Goal: Task Accomplishment & Management: Complete application form

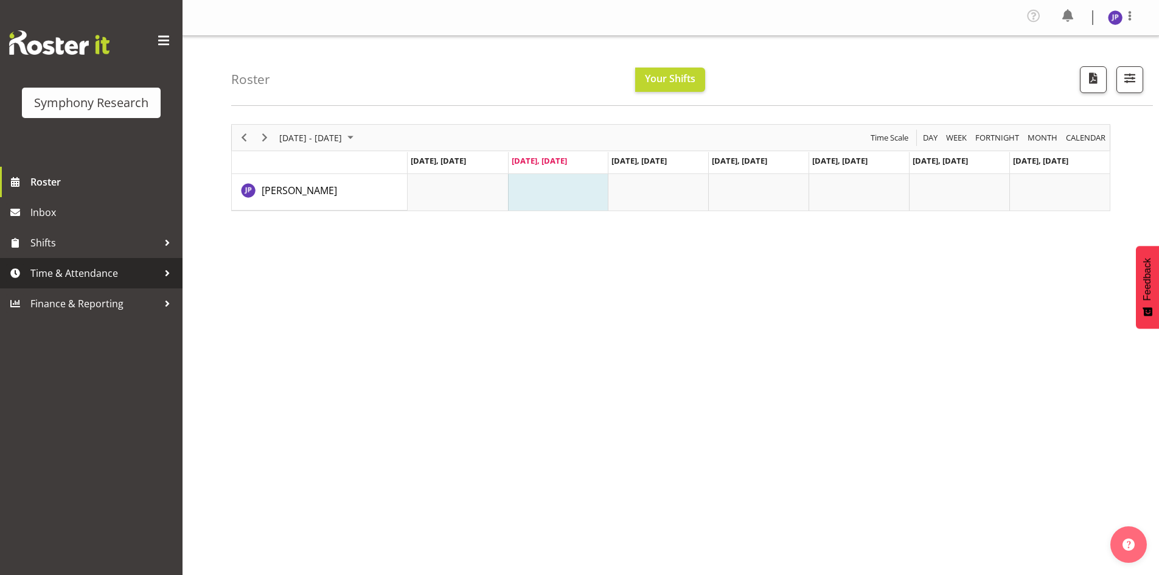
click at [99, 273] on span "Time & Attendance" at bounding box center [94, 273] width 128 height 18
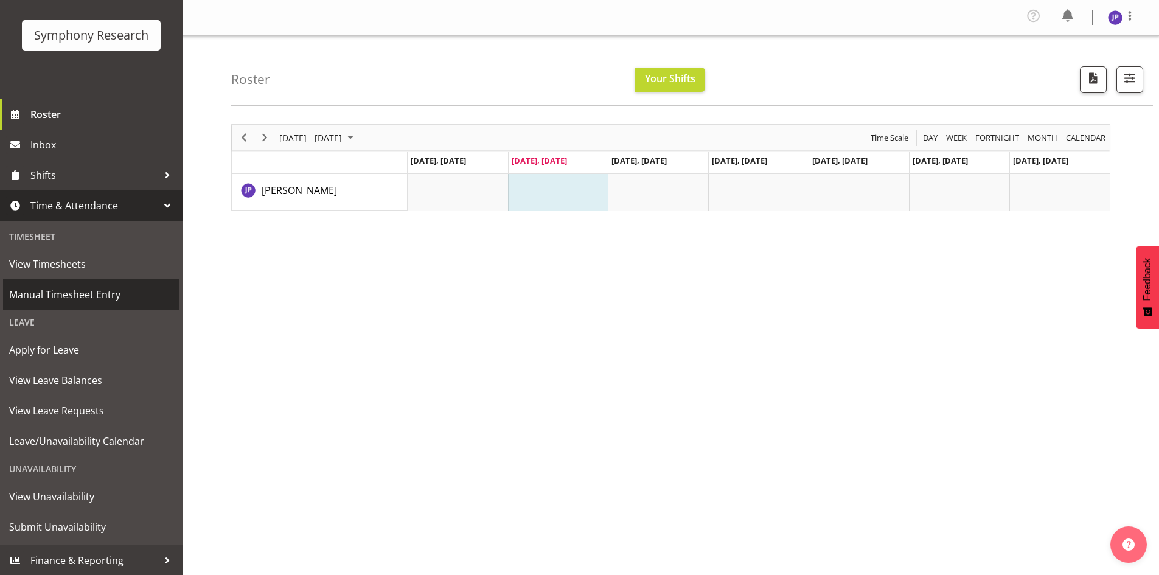
scroll to position [68, 0]
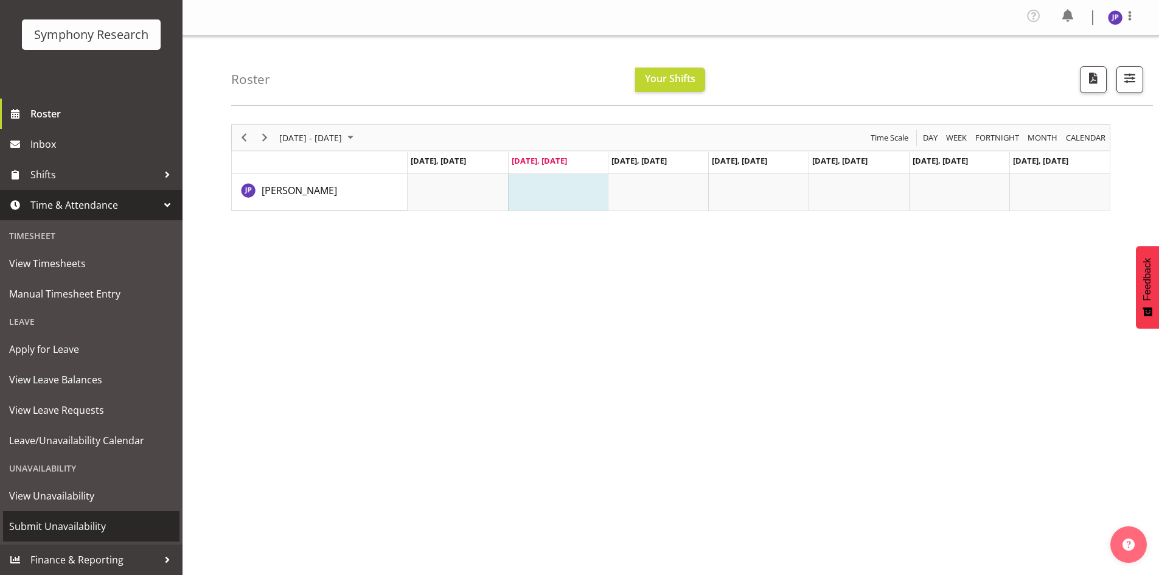
click at [84, 529] on span "Submit Unavailability" at bounding box center [91, 526] width 164 height 18
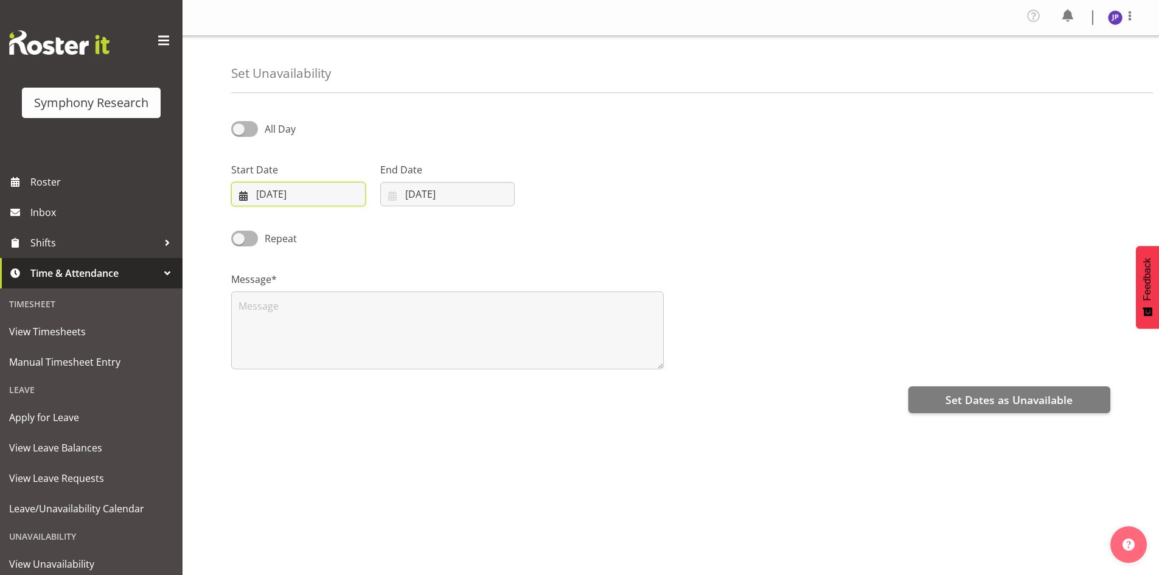
click at [333, 192] on input "26/08/2025" at bounding box center [298, 194] width 134 height 24
click at [277, 405] on span "1" at bounding box center [279, 407] width 5 height 12
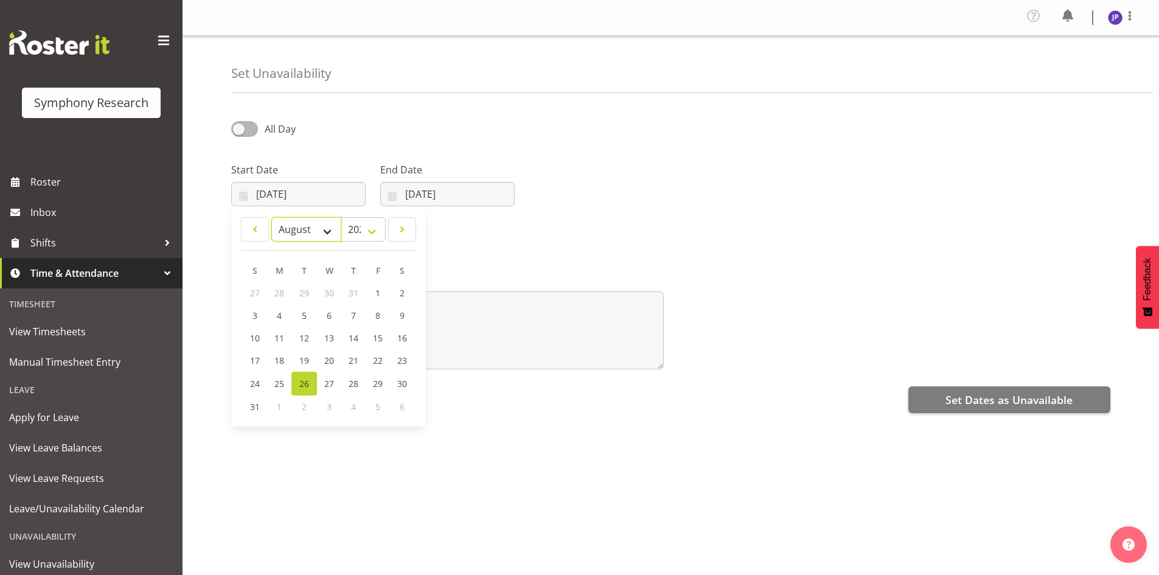
click at [325, 227] on select "January February March April May June July August September October November De…" at bounding box center [306, 229] width 70 height 24
select select "8"
click at [271, 217] on select "January February March April May June July August September October November De…" at bounding box center [306, 229] width 70 height 24
click at [281, 291] on span "1" at bounding box center [279, 293] width 5 height 12
type input "01/09/2025"
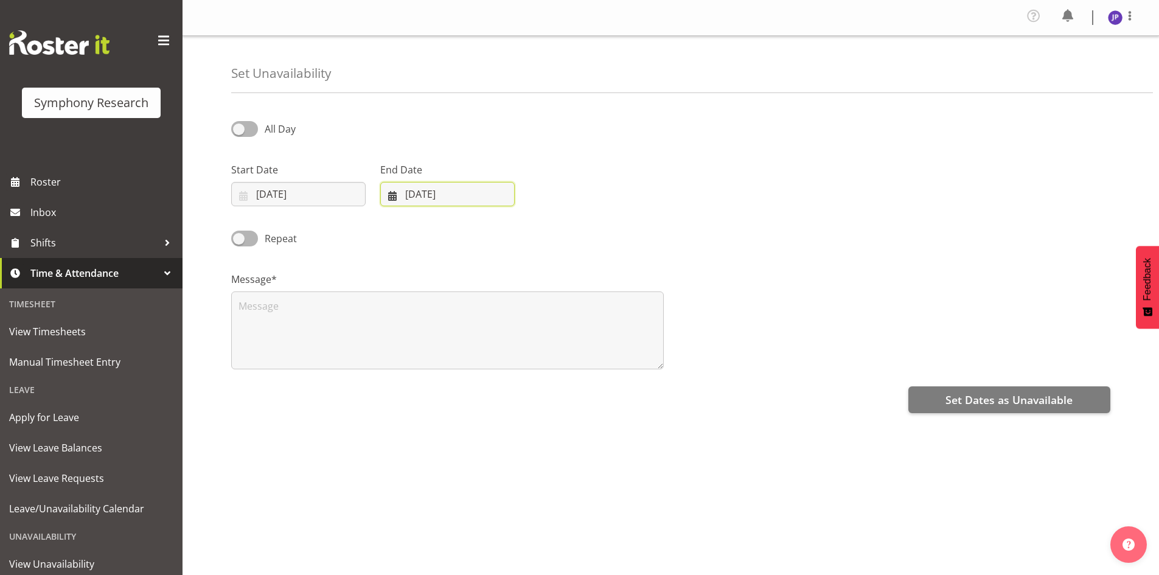
click at [431, 193] on input "26/08/2025" at bounding box center [447, 194] width 134 height 24
click at [459, 228] on select "January February March April May June July August September October November De…" at bounding box center [432, 229] width 83 height 24
select select "8"
click at [391, 217] on select "January February March April May June July August September October November De…" at bounding box center [432, 229] width 83 height 24
click at [455, 294] on span "2" at bounding box center [453, 293] width 5 height 12
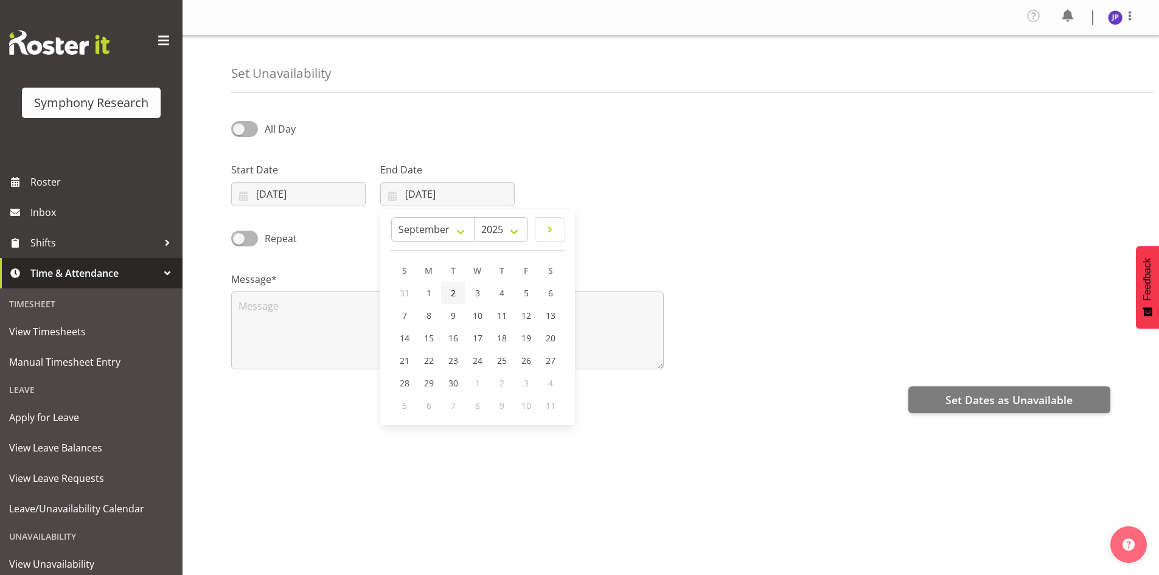
type input "02/09/2025"
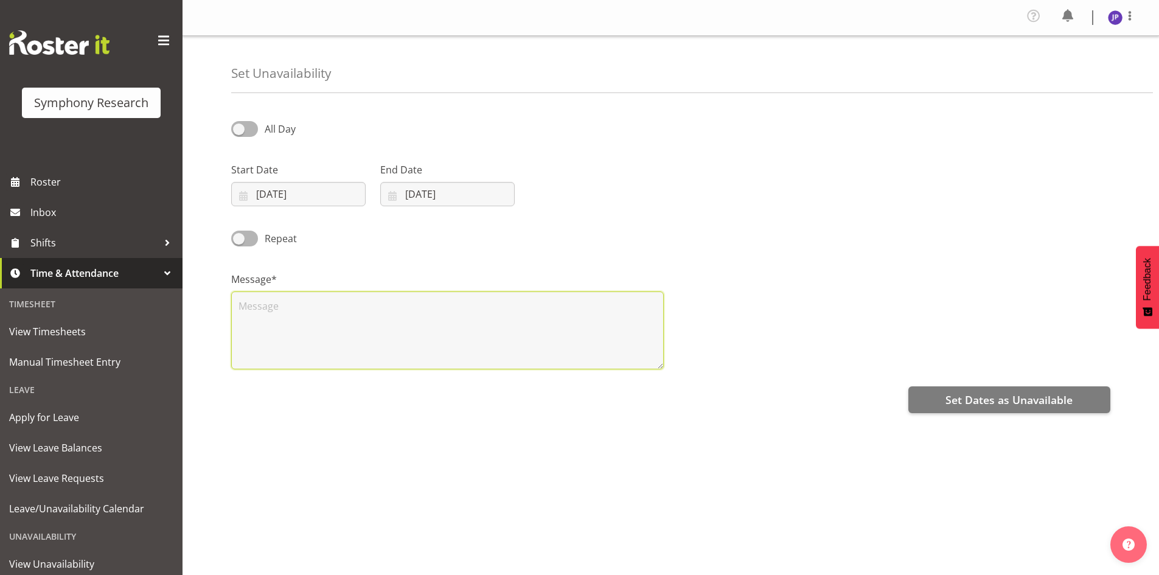
click at [259, 303] on textarea at bounding box center [447, 330] width 433 height 78
type textarea "Hi"
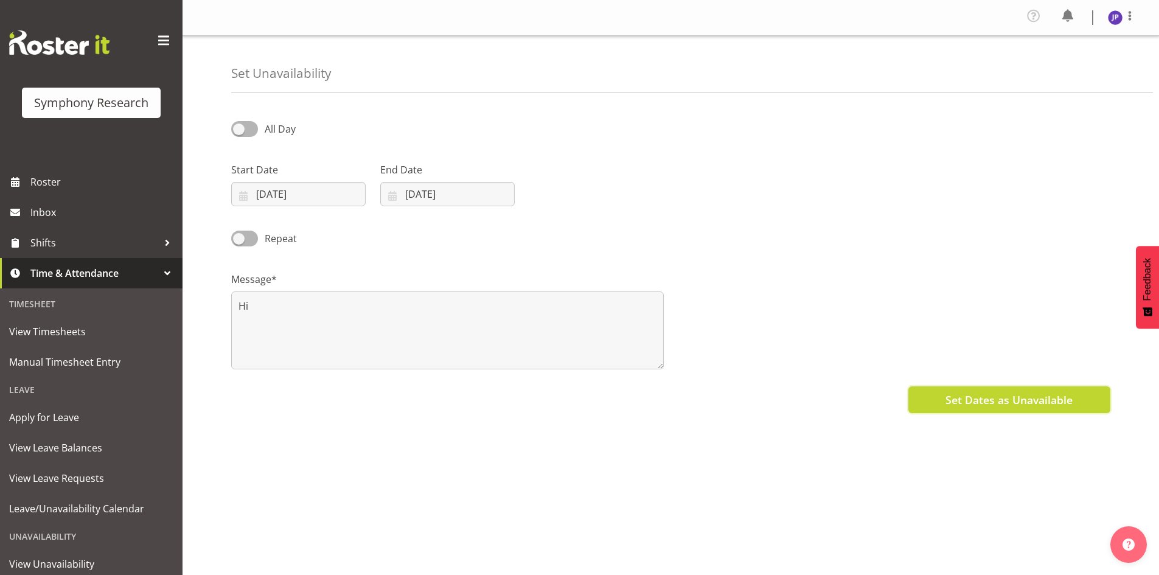
click at [951, 403] on span "Set Dates as Unavailable" at bounding box center [1008, 400] width 127 height 16
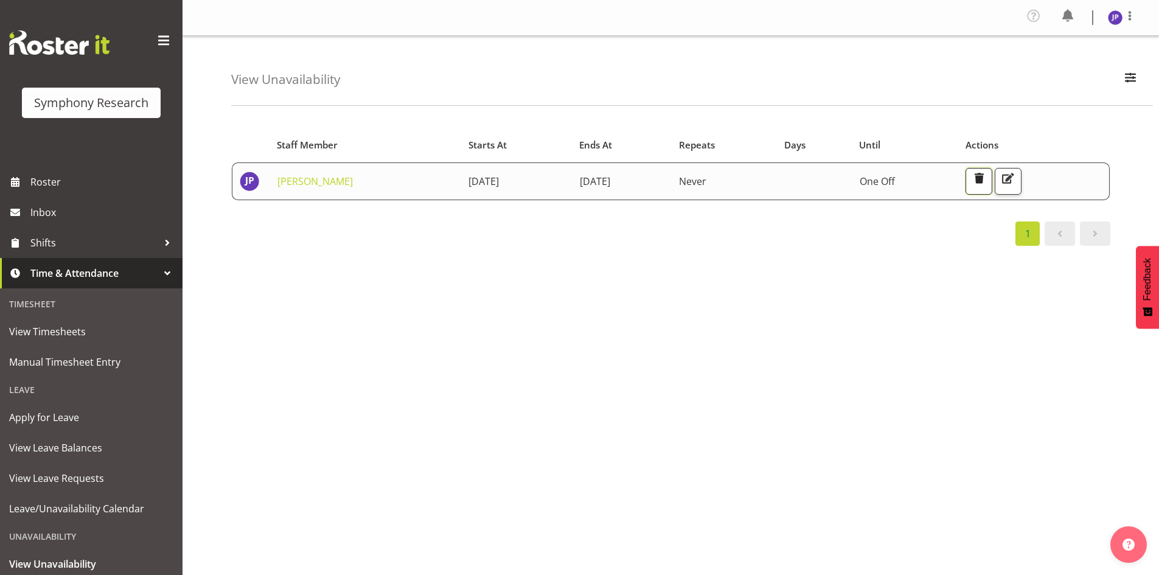
click at [987, 175] on span "button" at bounding box center [979, 178] width 16 height 16
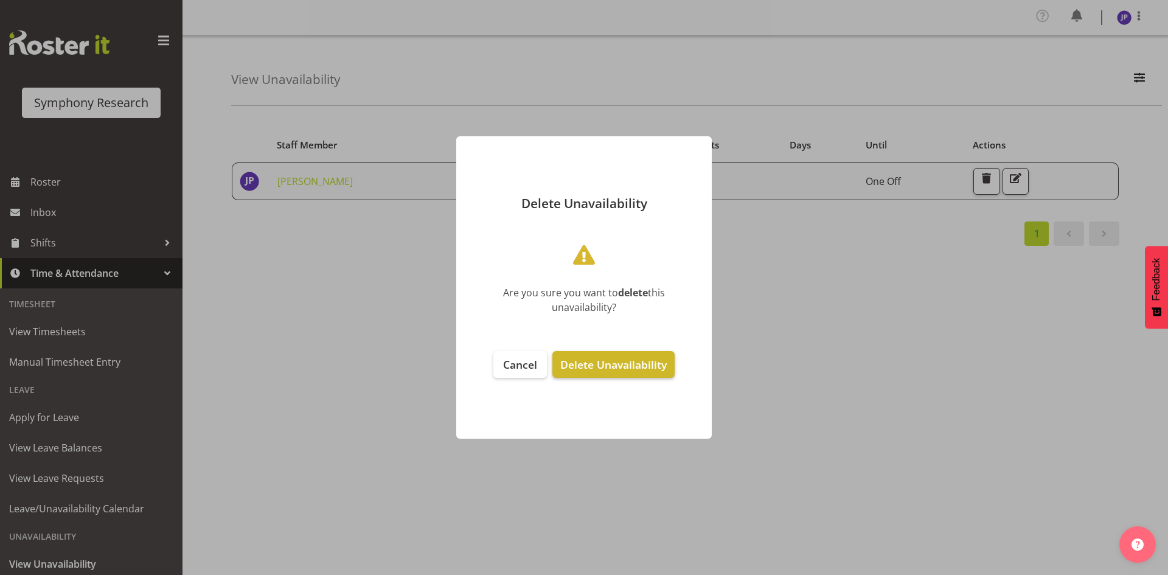
click at [579, 365] on span "Delete Unavailability" at bounding box center [613, 364] width 106 height 15
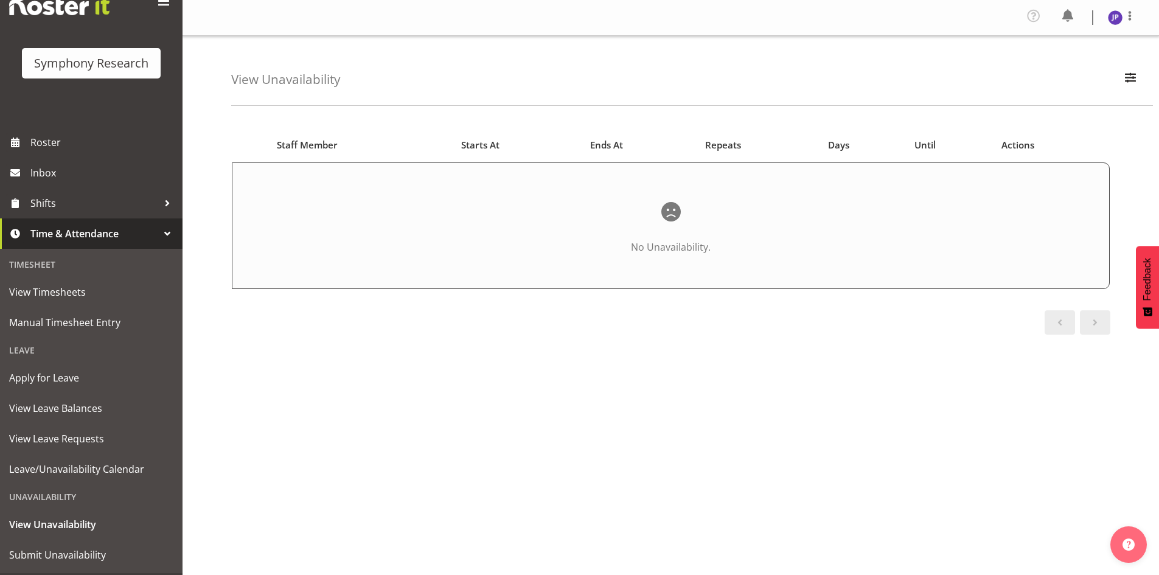
scroll to position [68, 0]
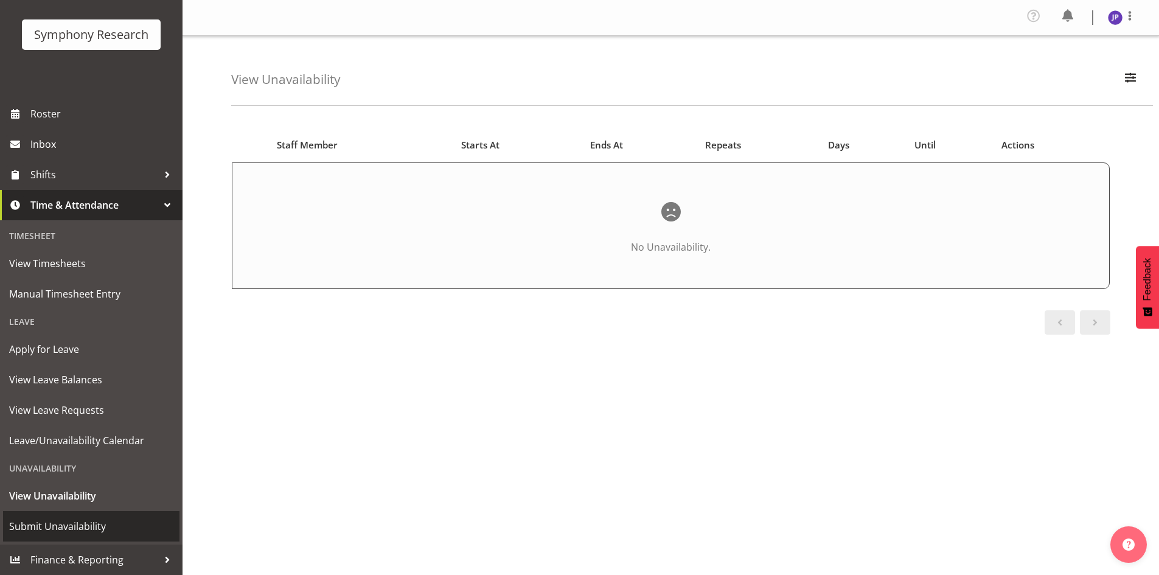
click at [102, 523] on span "Submit Unavailability" at bounding box center [91, 526] width 164 height 18
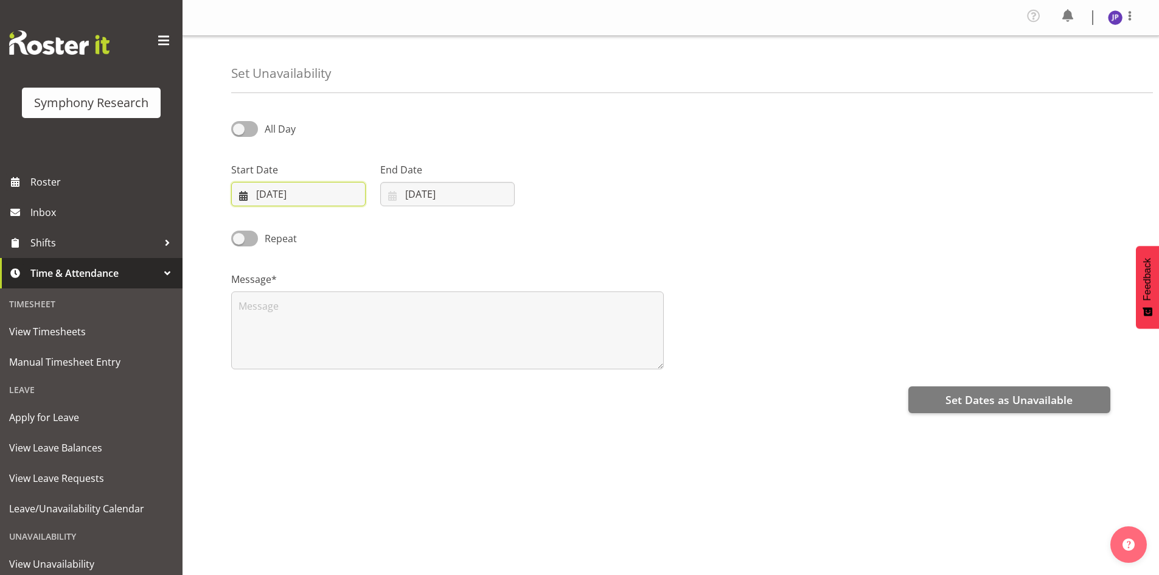
click at [313, 196] on input "26/08/2025" at bounding box center [298, 194] width 134 height 24
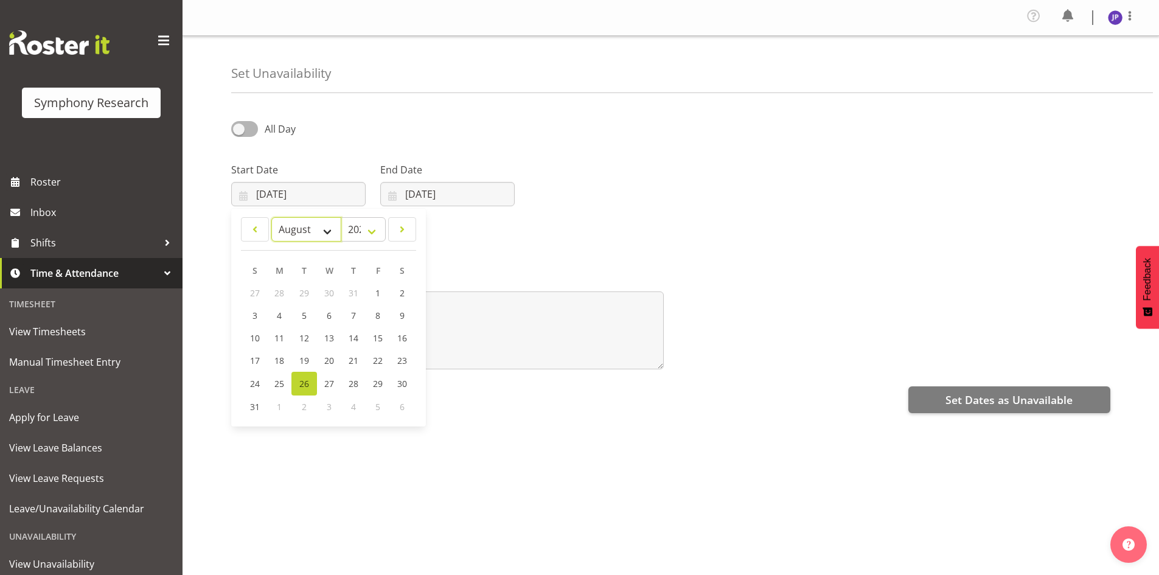
click at [328, 230] on select "January February March April May June July August September October November De…" at bounding box center [306, 229] width 70 height 24
select select "8"
click at [271, 217] on select "January February March April May June July August September October November De…" at bounding box center [306, 229] width 70 height 24
click at [521, 243] on div "Repeat" at bounding box center [671, 234] width 894 height 41
click at [72, 301] on div "Timesheet" at bounding box center [91, 303] width 176 height 25
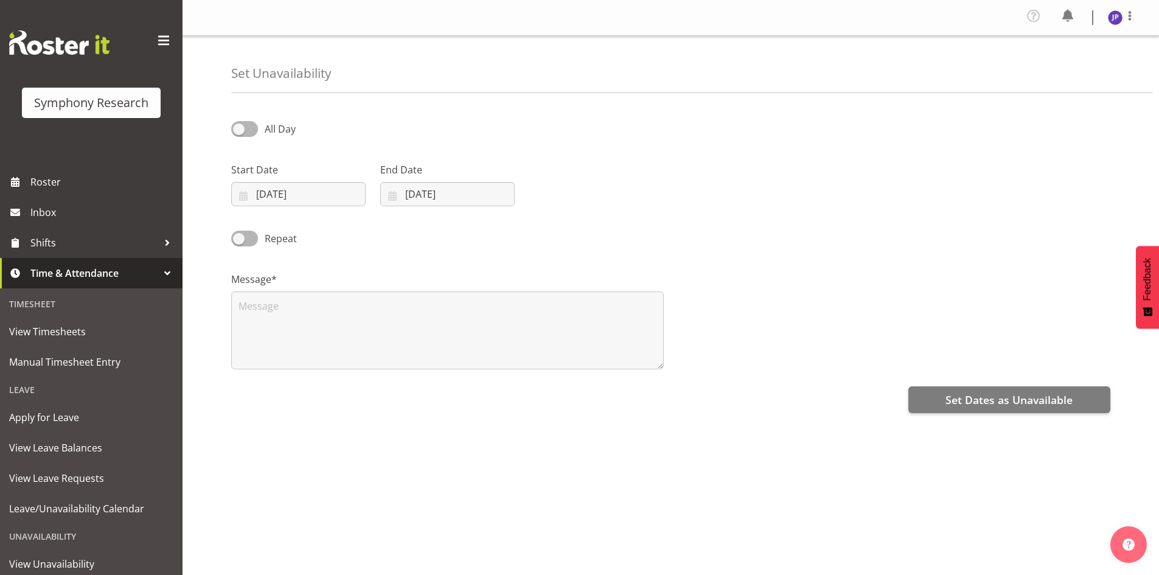
click at [41, 308] on div "Timesheet" at bounding box center [91, 303] width 176 height 25
click at [158, 272] on div at bounding box center [167, 273] width 18 height 18
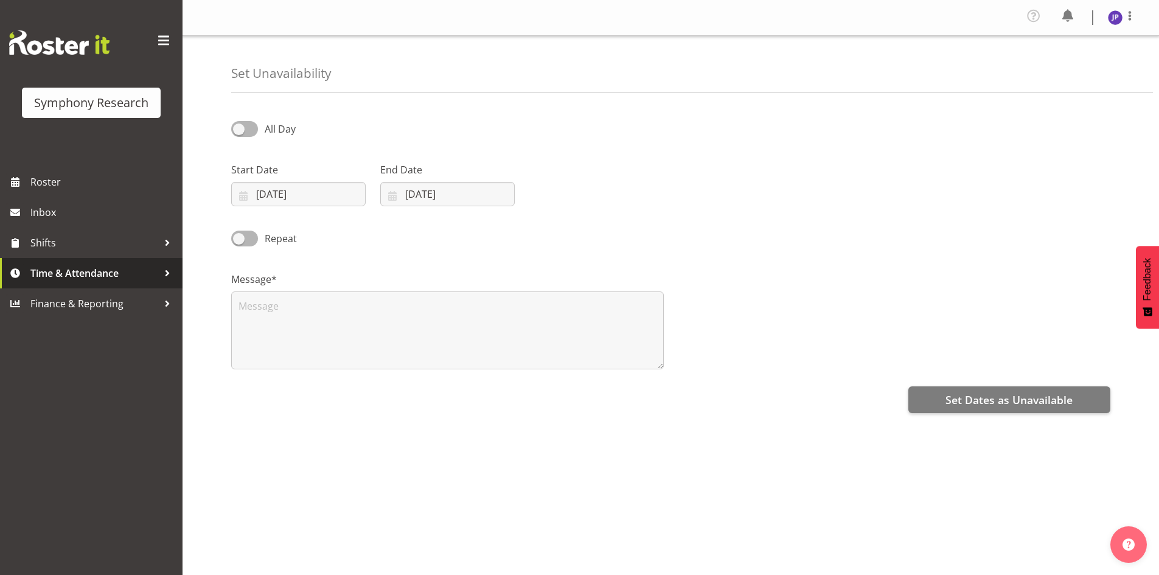
click at [169, 271] on div at bounding box center [167, 273] width 18 height 18
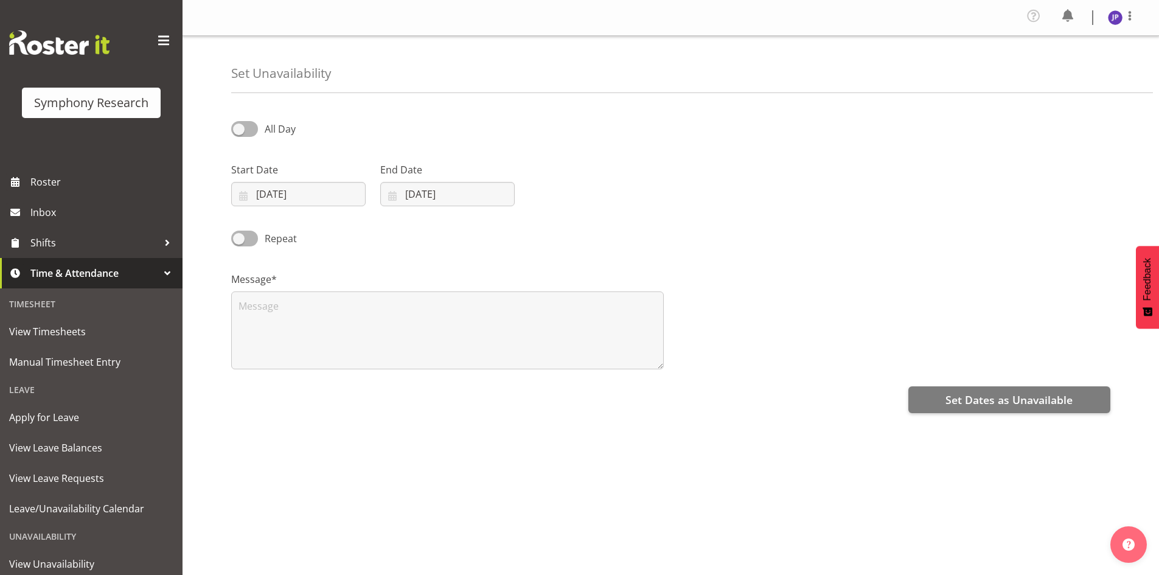
click at [35, 302] on div "Timesheet" at bounding box center [91, 303] width 176 height 25
click at [35, 331] on span "View Timesheets" at bounding box center [91, 331] width 164 height 18
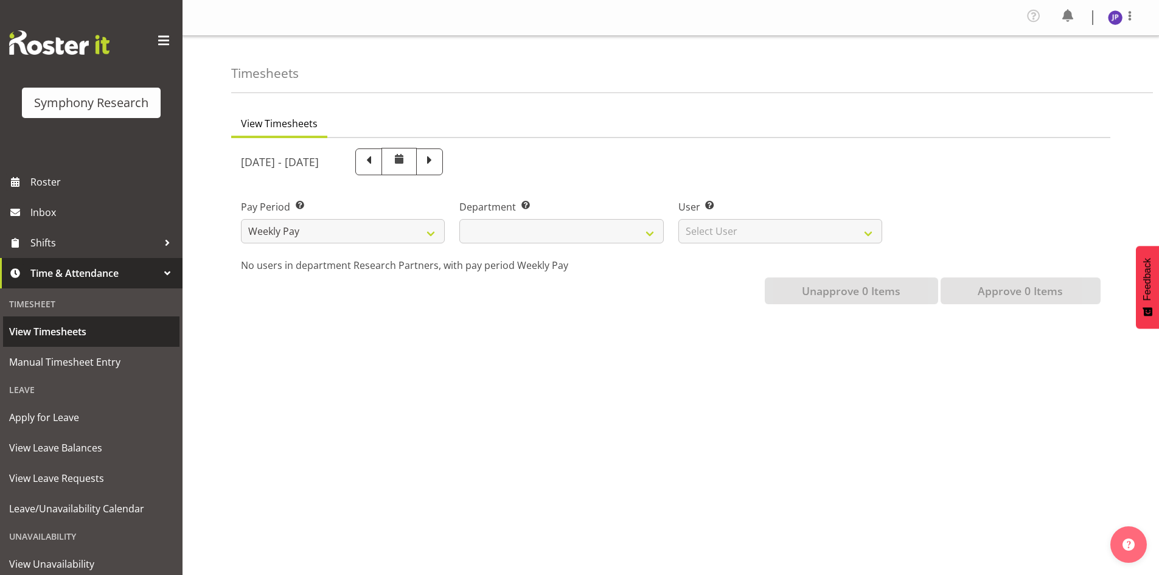
select select
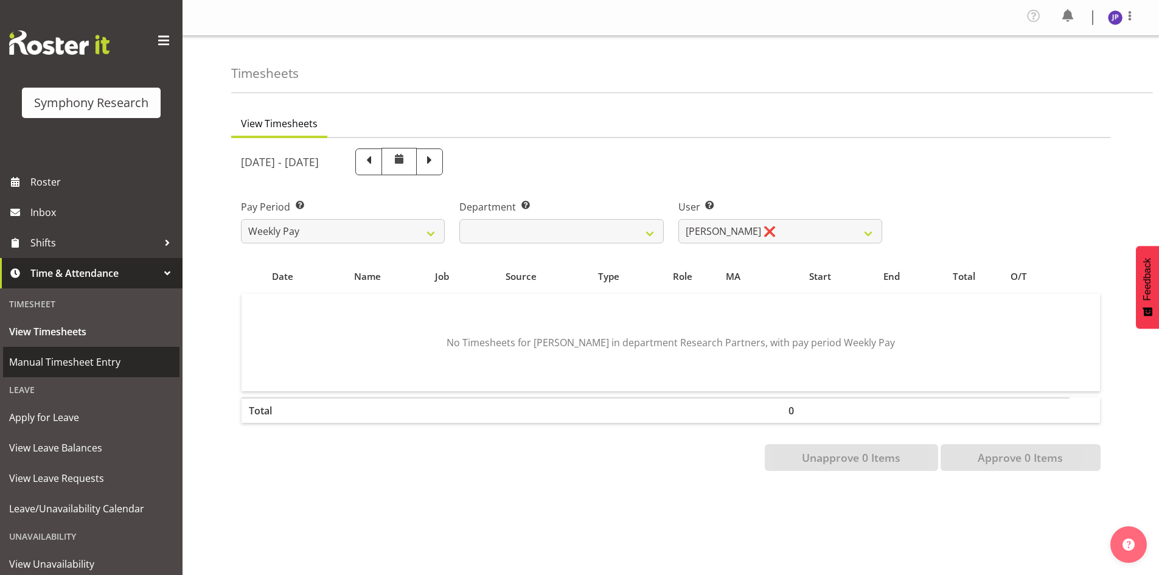
click at [102, 358] on span "Manual Timesheet Entry" at bounding box center [91, 362] width 164 height 18
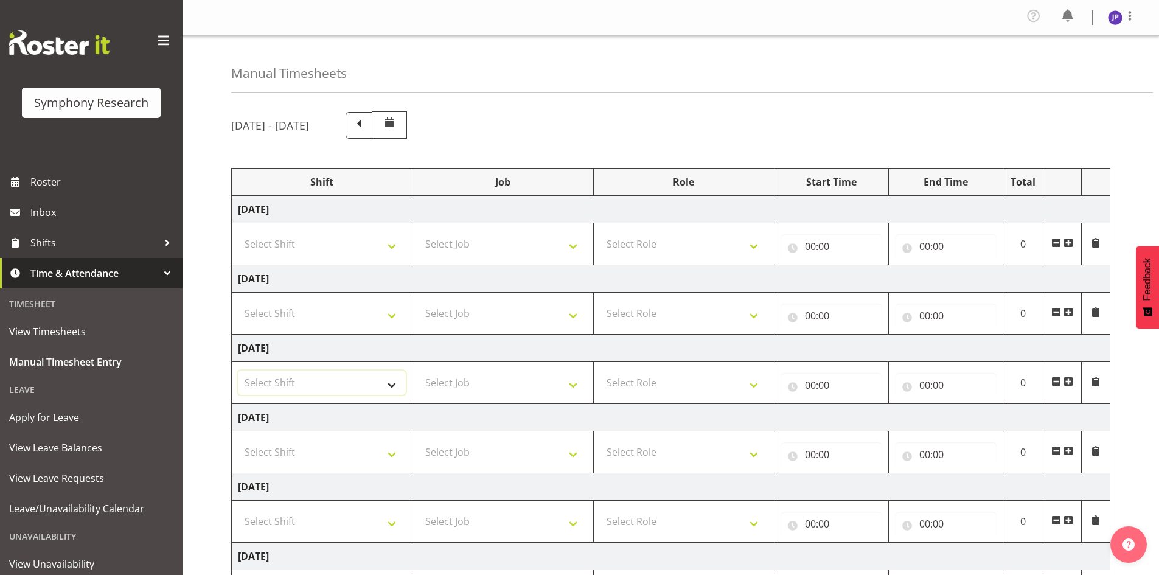
click at [392, 384] on select "Select Shift !!Weekend Residential (Roster IT Shift Label) *Business 9/10am ~ 4…" at bounding box center [322, 382] width 168 height 24
select select "67675"
click at [238, 370] on select "Select Shift !!Weekend Residential (Roster IT Shift Label) *Business 9/10am ~ 4…" at bounding box center [322, 382] width 168 height 24
click at [577, 382] on select "Select Job 550060 IF Admin 553492 World Poll Aus Wave 2 Main 2025 553493 World …" at bounding box center [503, 382] width 168 height 24
select select "7759"
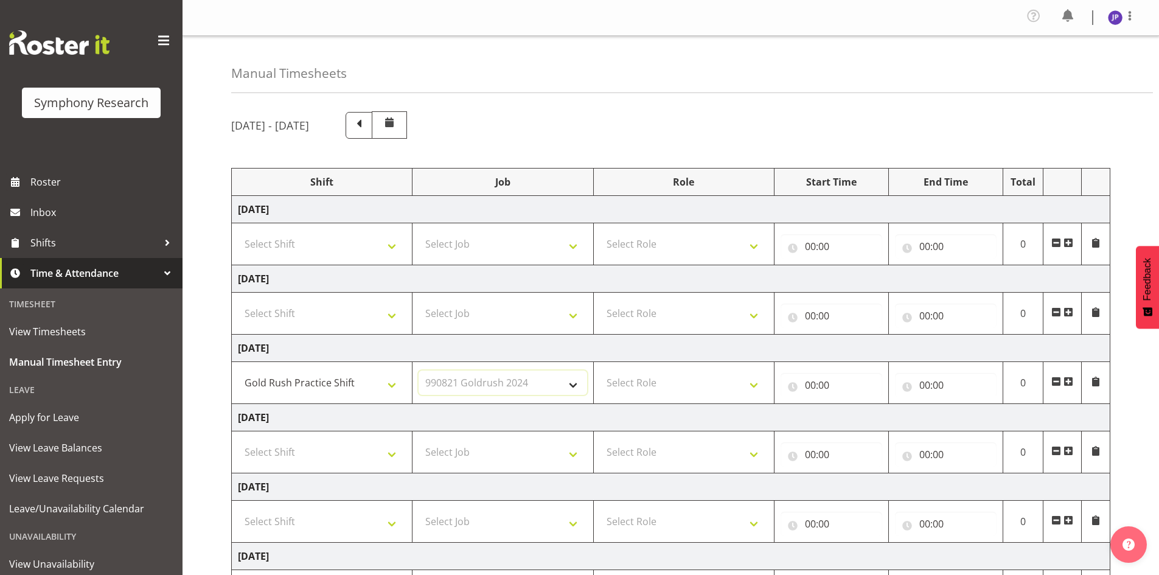
click at [419, 370] on select "Select Job 550060 IF Admin 553492 World Poll Aus Wave 2 Main 2025 553493 World …" at bounding box center [503, 382] width 168 height 24
click at [751, 383] on select "Select Role Briefing Interviewing" at bounding box center [684, 382] width 168 height 24
select select "47"
click at [600, 370] on select "Select Role Briefing Interviewing" at bounding box center [684, 382] width 168 height 24
click at [835, 382] on input "00:00" at bounding box center [831, 385] width 102 height 24
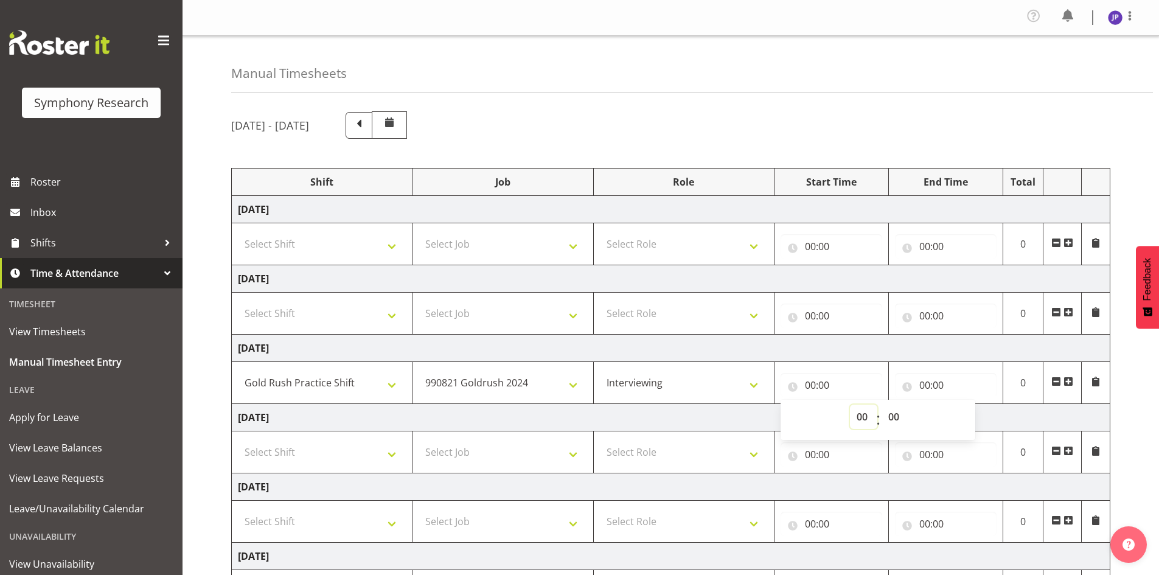
click at [867, 416] on select "00 01 02 03 04 05 06 07 08 09 10 11 12 13 14 15 16 17 18 19 20 21 22 23" at bounding box center [863, 417] width 27 height 24
select select "17"
click at [850, 405] on select "00 01 02 03 04 05 06 07 08 09 10 11 12 13 14 15 16 17 18 19 20 21 22 23" at bounding box center [863, 417] width 27 height 24
type input "17:00"
click at [850, 405] on select "00 01 02 03 04 05 06 07 08 09 10 11 12 13 14 15 16 17 18 19 20 21 22 23" at bounding box center [863, 417] width 27 height 24
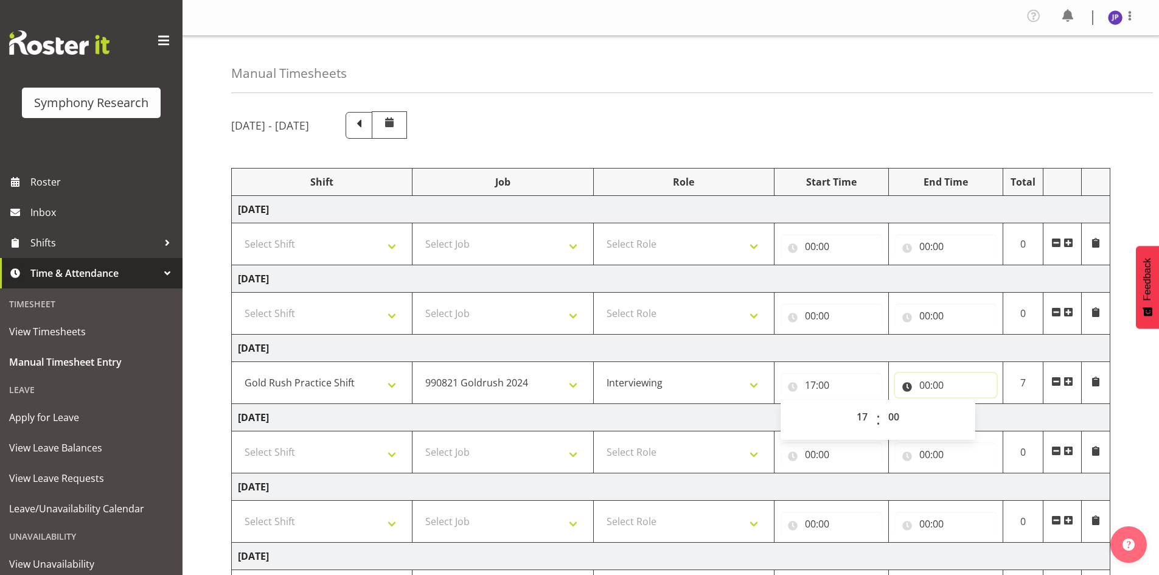
click at [936, 381] on input "00:00" at bounding box center [946, 385] width 102 height 24
click at [982, 419] on select "00 01 02 03 04 05 06 07 08 09 10 11 12 13 14 15 16 17 18 19 20 21 22 23" at bounding box center [977, 417] width 27 height 24
select select "21"
click at [964, 405] on select "00 01 02 03 04 05 06 07 08 09 10 11 12 13 14 15 16 17 18 19 20 21 22 23" at bounding box center [977, 417] width 27 height 24
type input "21:00"
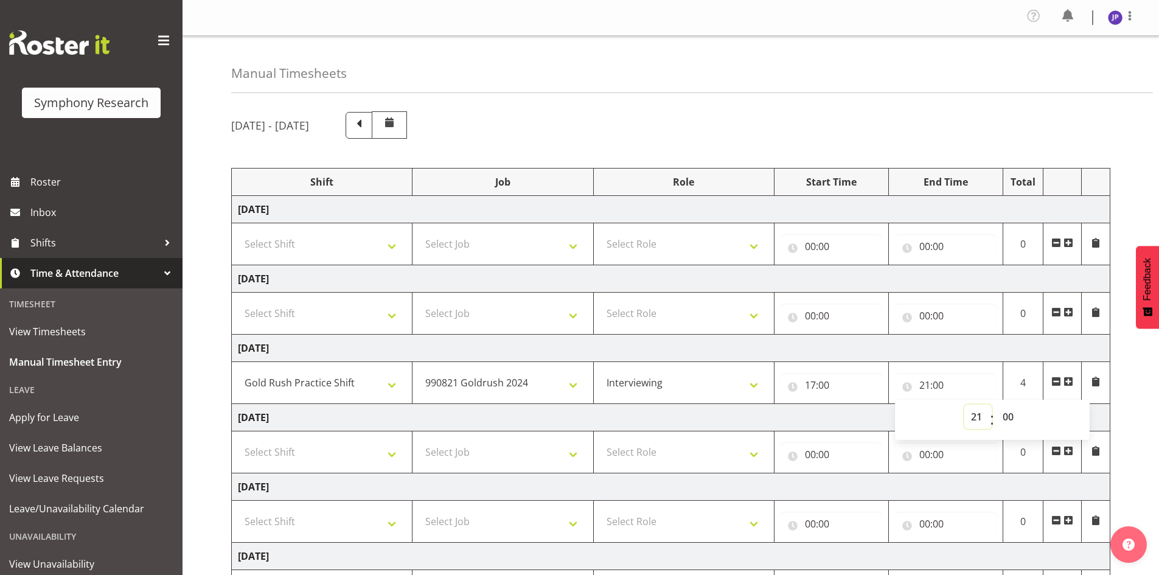
click at [964, 405] on select "00 01 02 03 04 05 06 07 08 09 10 11 12 13 14 15 16 17 18 19 20 21 22 23" at bounding box center [977, 417] width 27 height 24
click at [822, 414] on td "Thursday 28th August 2025" at bounding box center [671, 417] width 878 height 27
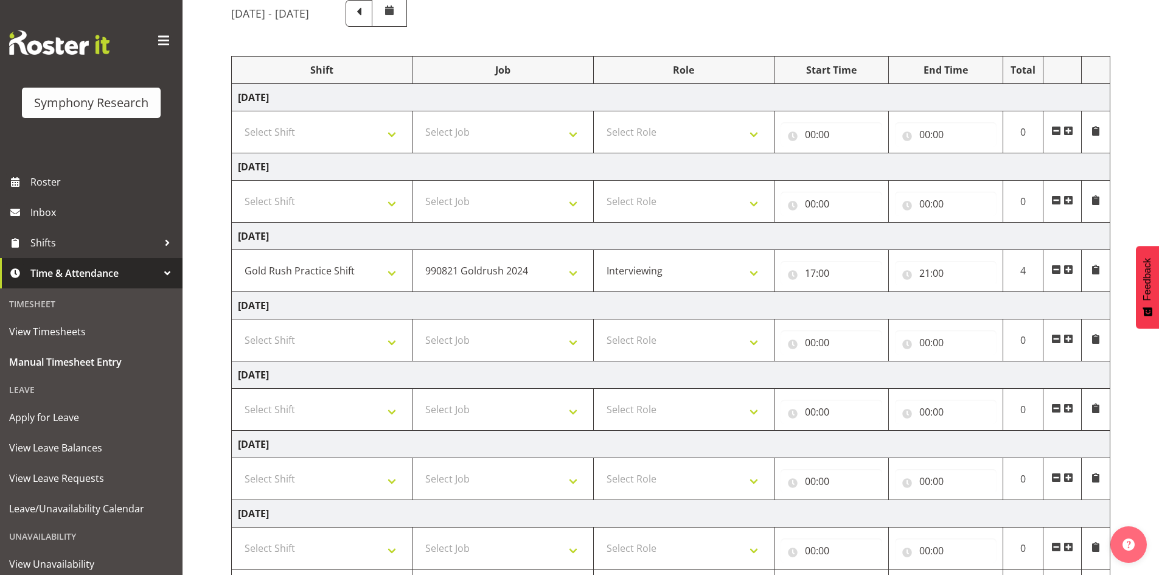
scroll to position [184, 0]
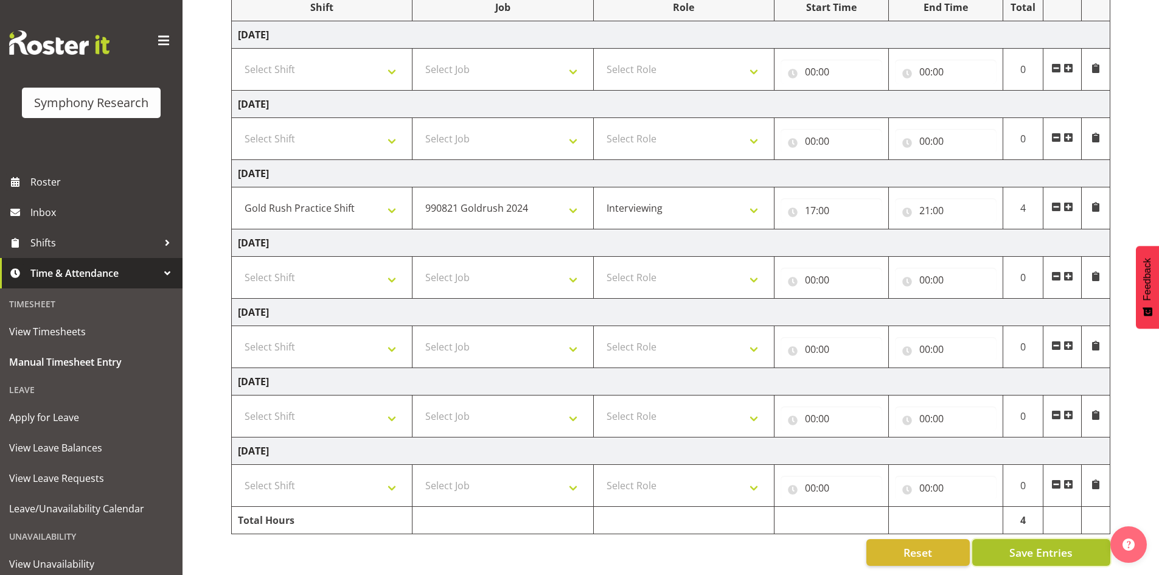
click at [1047, 544] on span "Save Entries" at bounding box center [1040, 552] width 63 height 16
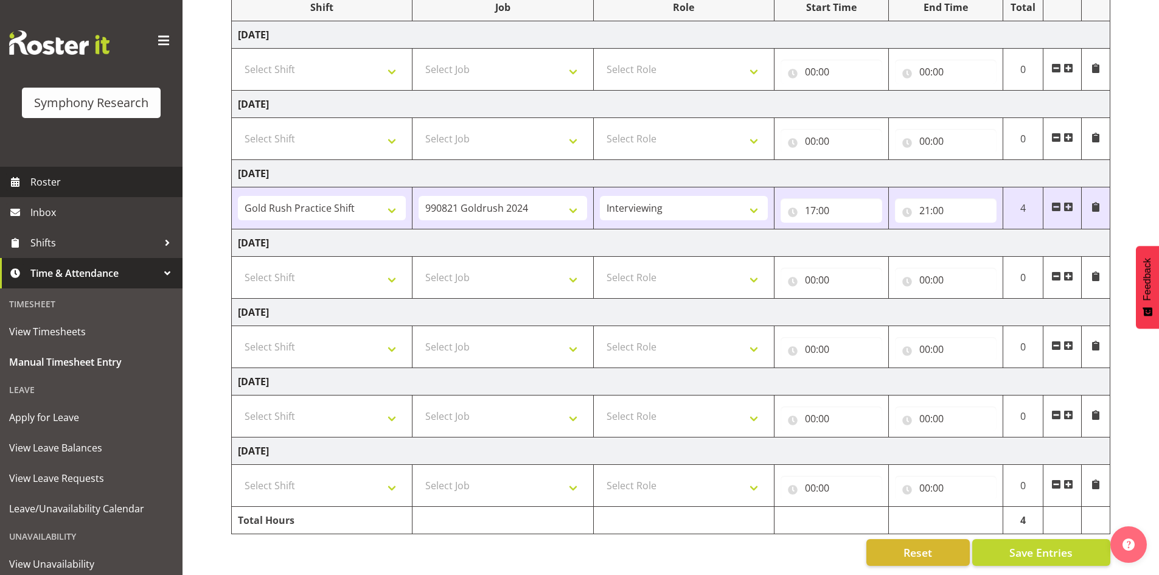
click at [43, 185] on span "Roster" at bounding box center [103, 182] width 146 height 18
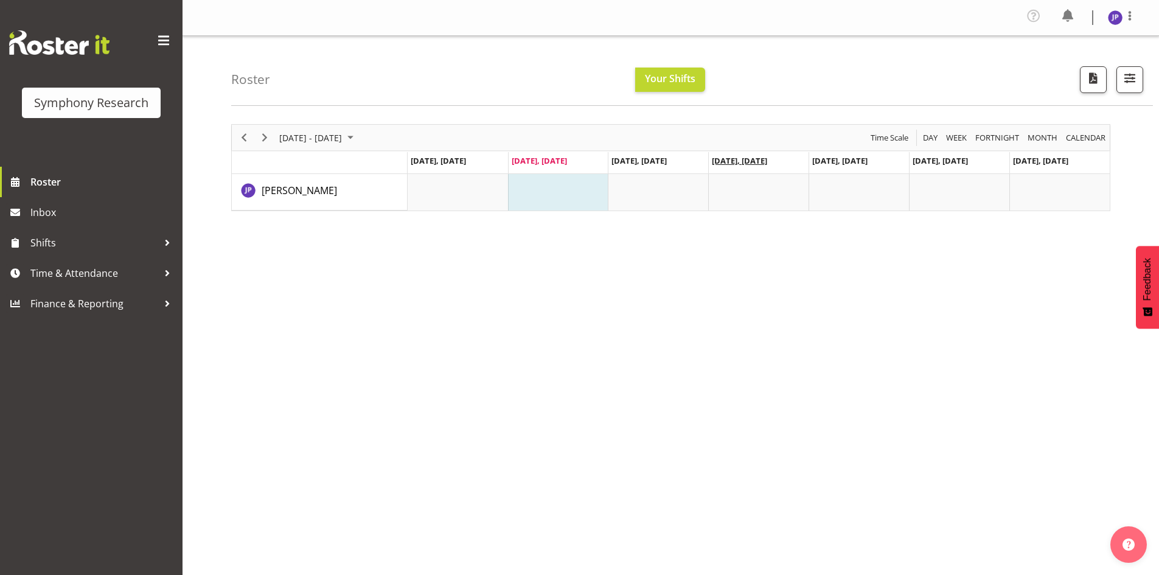
click at [736, 159] on span "Aug 28, Thursday" at bounding box center [739, 160] width 55 height 11
click at [39, 239] on span "Shifts" at bounding box center [94, 243] width 128 height 18
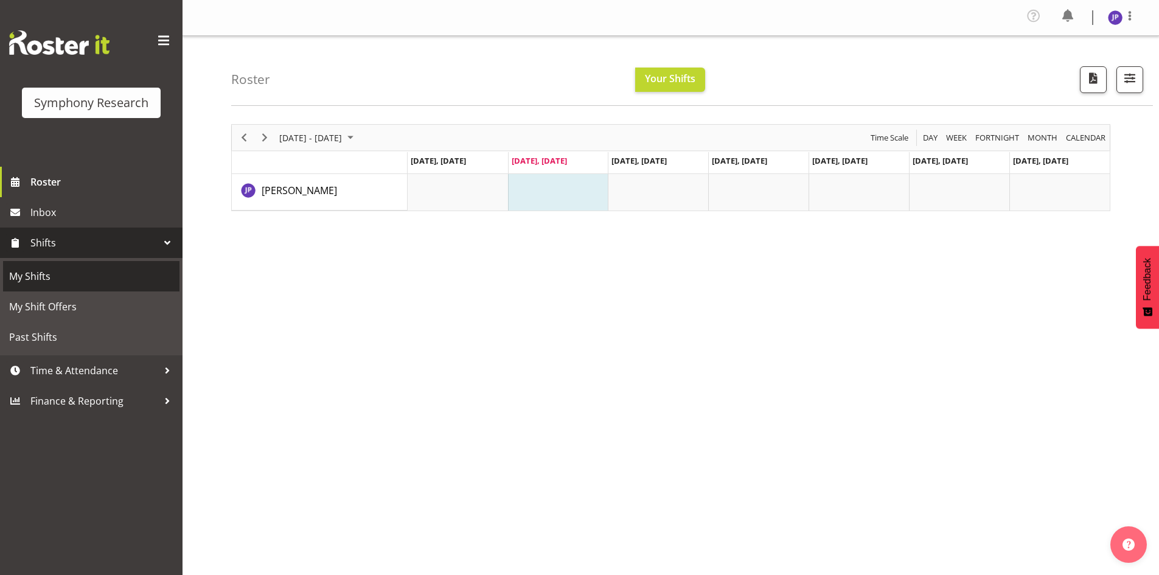
click at [45, 275] on span "My Shifts" at bounding box center [91, 276] width 164 height 18
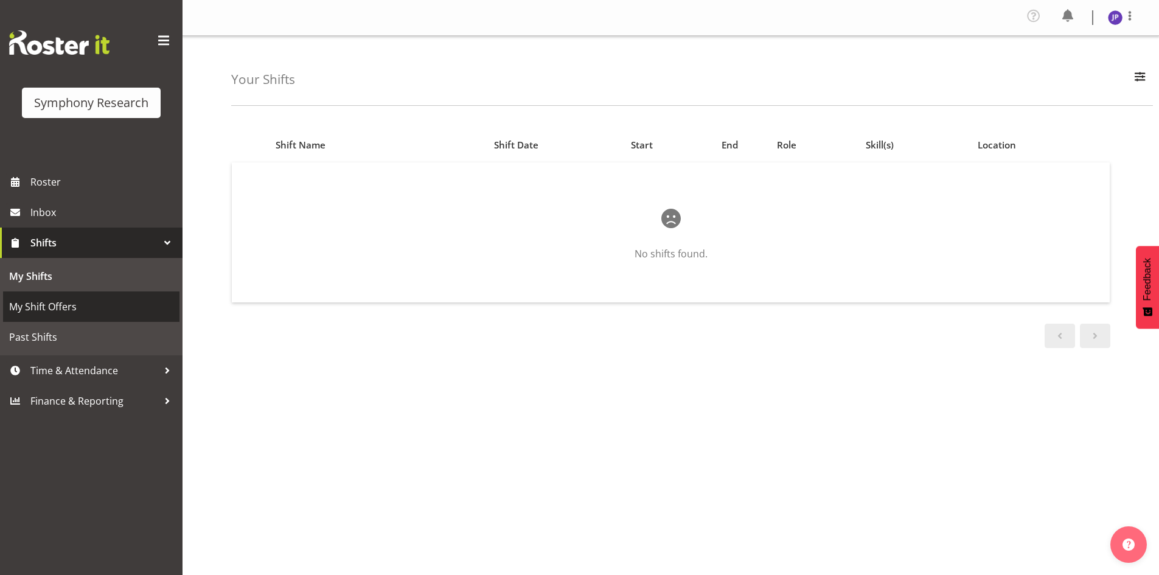
click at [38, 304] on span "My Shift Offers" at bounding box center [91, 306] width 164 height 18
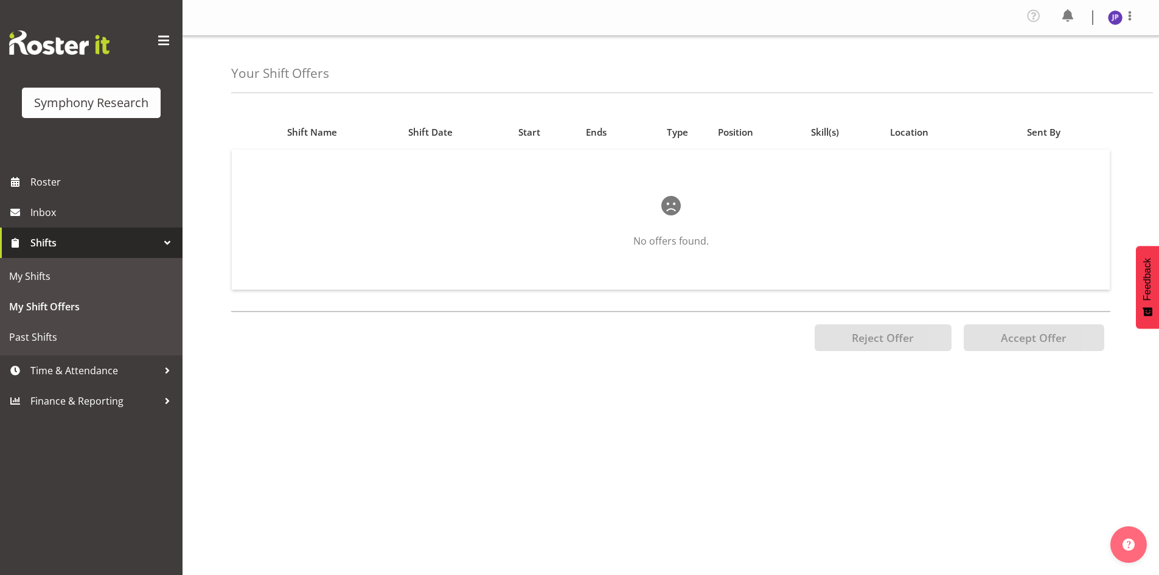
click at [33, 241] on span "Shifts" at bounding box center [94, 243] width 128 height 18
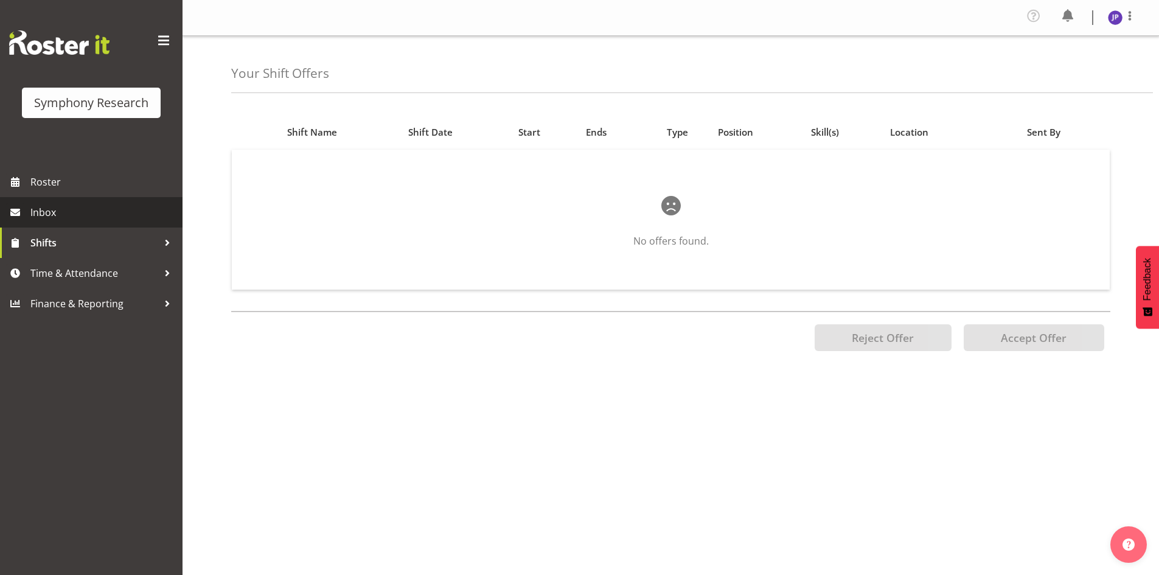
click at [37, 212] on span "Inbox" at bounding box center [103, 212] width 146 height 18
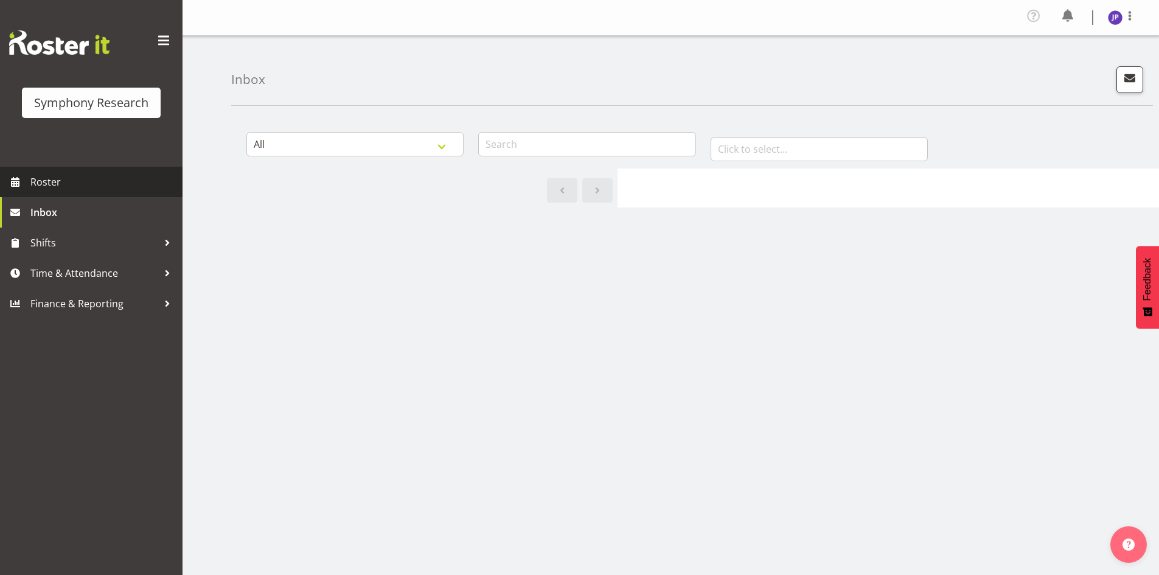
click at [36, 179] on span "Roster" at bounding box center [103, 182] width 146 height 18
